Goal: Contribute content: Add original content to the website for others to see

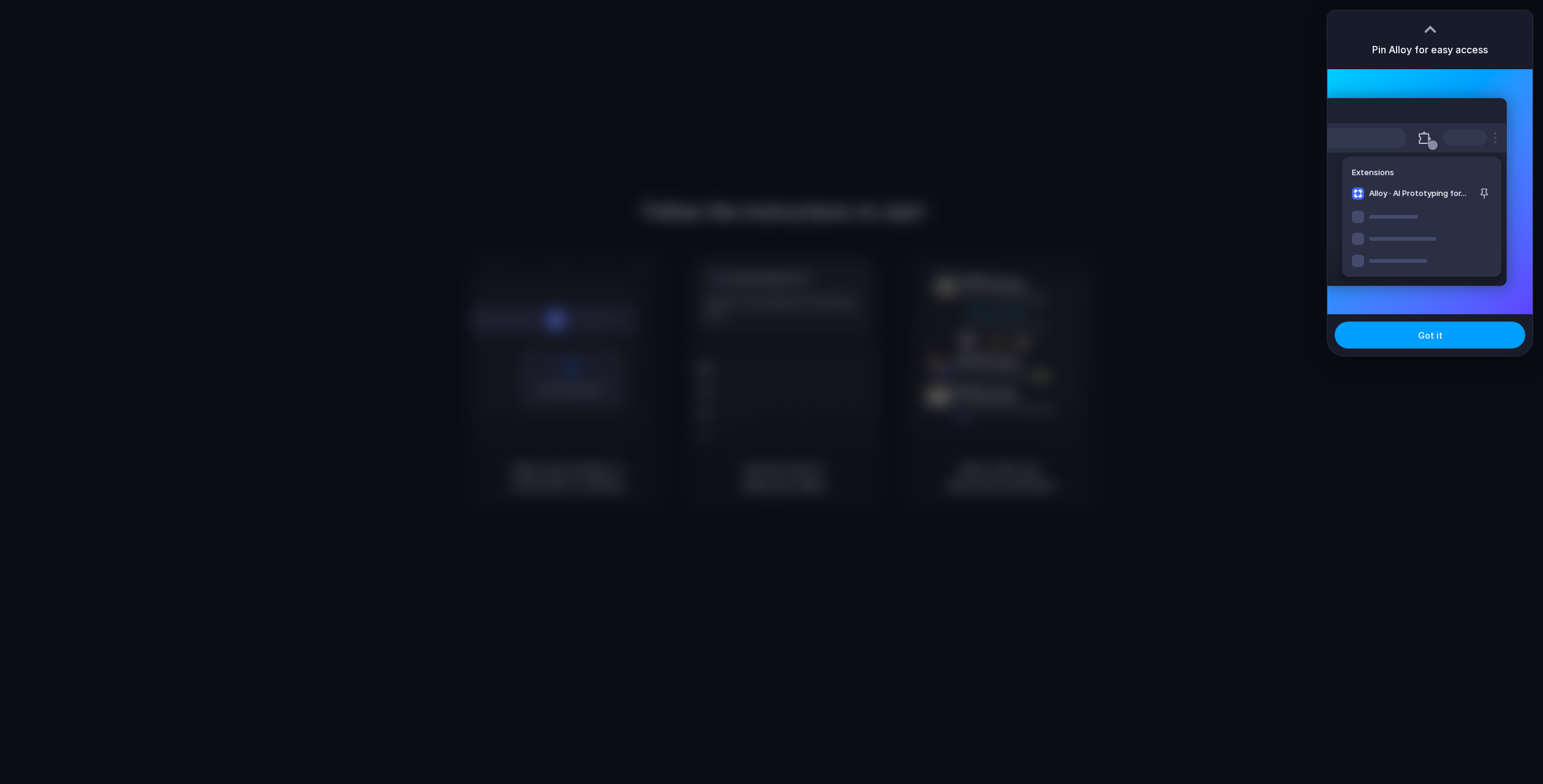
click at [1391, 333] on button "Got it" at bounding box center [1430, 335] width 190 height 27
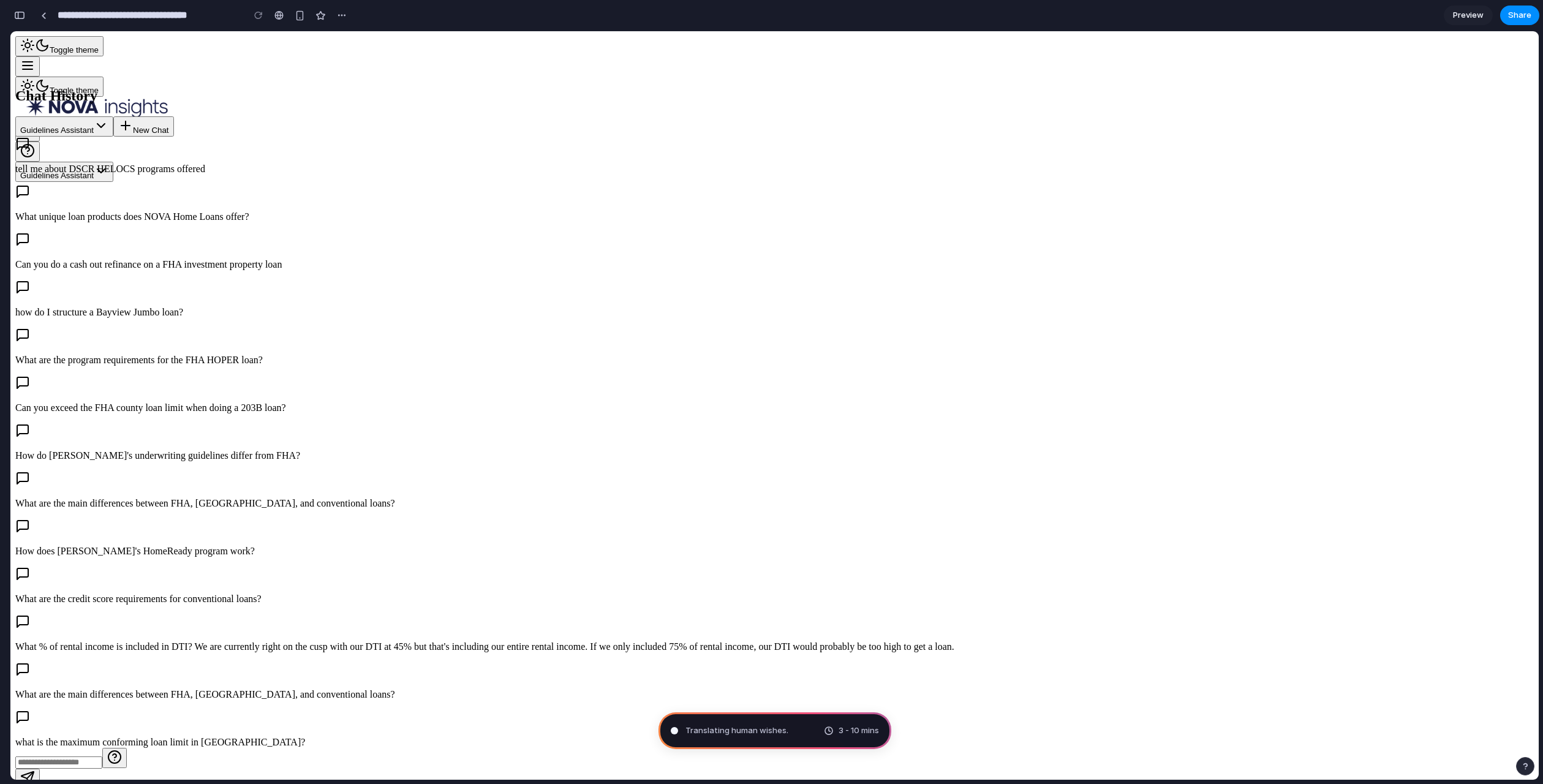
type input "**********"
